Goal: Navigation & Orientation: Find specific page/section

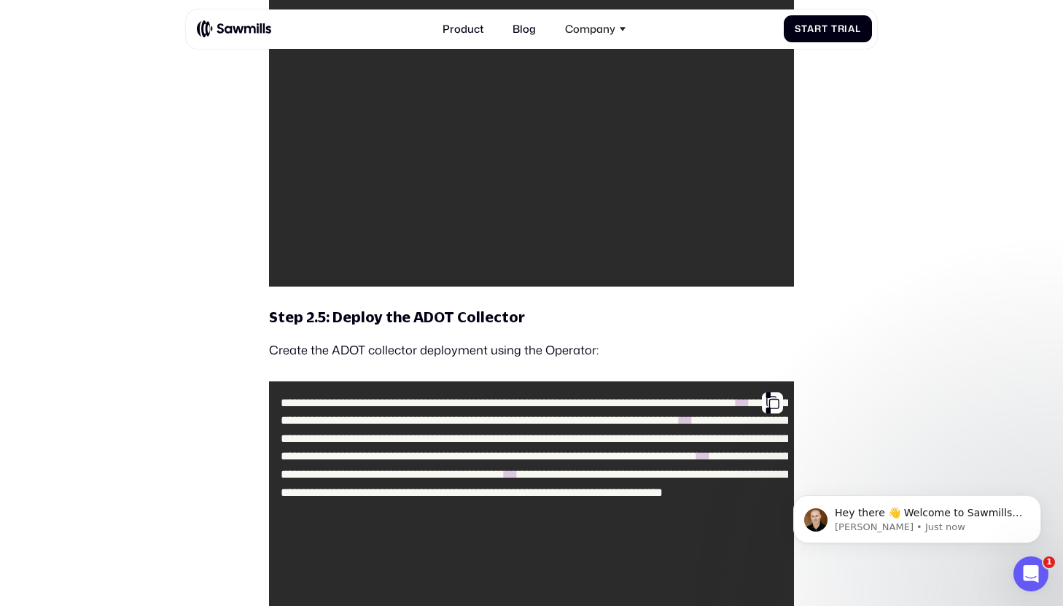
click at [227, 33] on img at bounding box center [234, 29] width 74 height 18
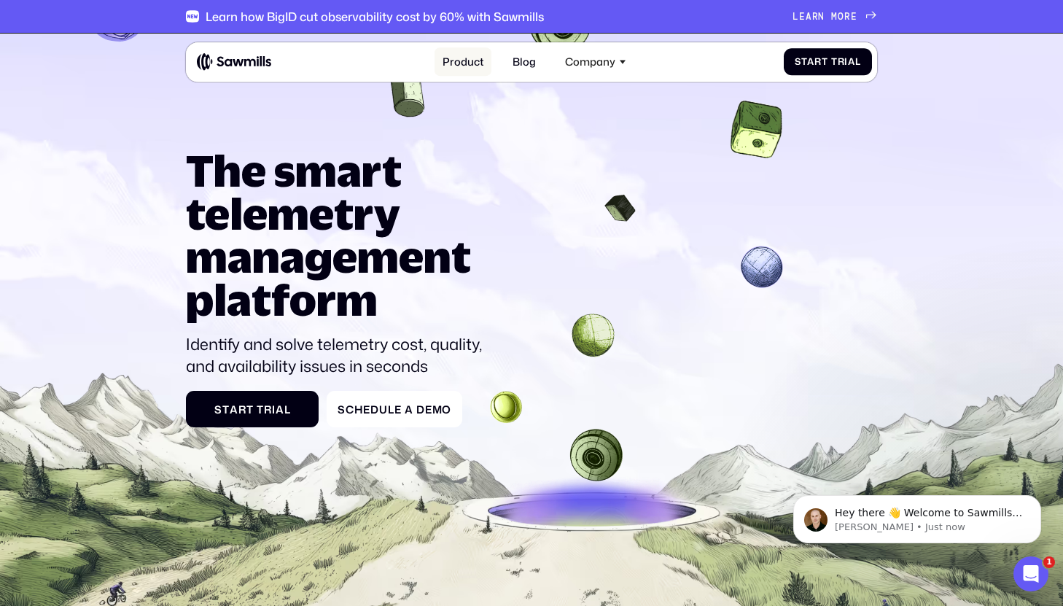
click at [465, 58] on link "Product" at bounding box center [462, 61] width 57 height 28
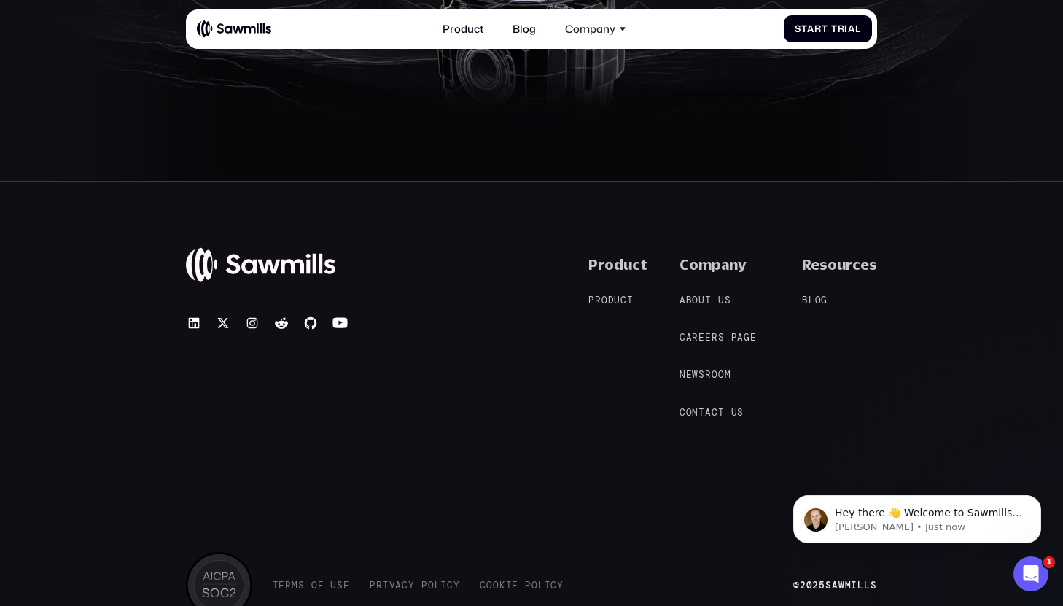
scroll to position [5382, 0]
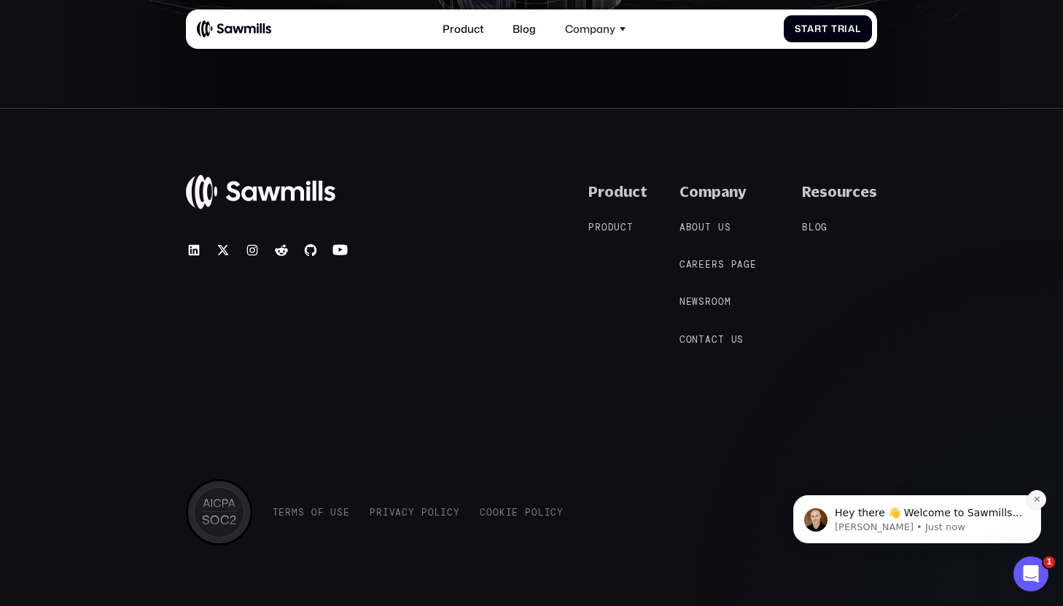
click at [1039, 497] on icon "Dismiss notification" at bounding box center [1037, 499] width 8 height 8
